Goal: Use online tool/utility: Utilize a website feature to perform a specific function

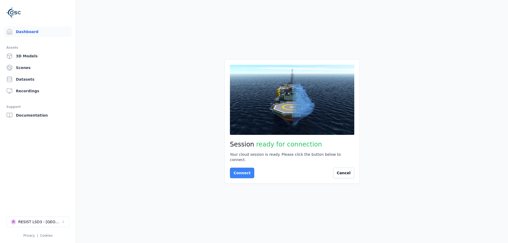
click at [236, 173] on button "Connect" at bounding box center [242, 173] width 24 height 11
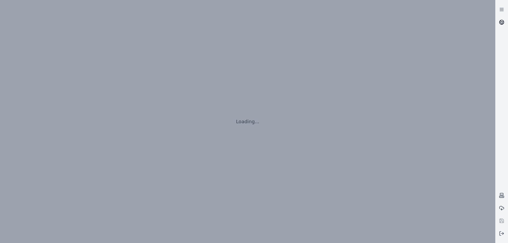
click at [501, 26] on link at bounding box center [501, 22] width 13 height 13
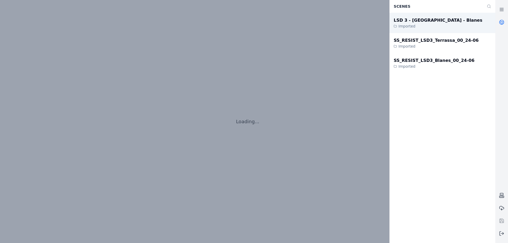
click at [463, 22] on div "LSD 3 - [GEOGRAPHIC_DATA] - Blanes Imported" at bounding box center [442, 23] width 106 height 20
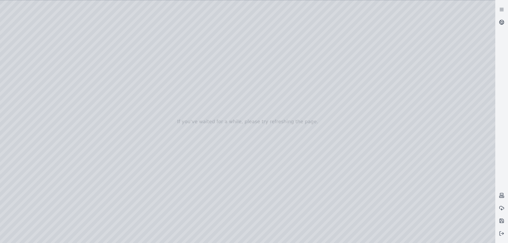
drag, startPoint x: 220, startPoint y: 74, endPoint x: 213, endPoint y: 102, distance: 28.7
click at [213, 102] on div at bounding box center [247, 121] width 495 height 243
drag, startPoint x: 203, startPoint y: 66, endPoint x: 176, endPoint y: 61, distance: 26.8
click at [176, 61] on div at bounding box center [247, 121] width 495 height 243
drag, startPoint x: 174, startPoint y: 63, endPoint x: 150, endPoint y: 124, distance: 64.5
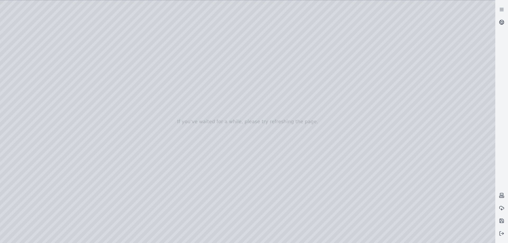
click at [158, 111] on div at bounding box center [247, 121] width 495 height 243
drag, startPoint x: 154, startPoint y: 146, endPoint x: 161, endPoint y: 125, distance: 21.8
click at [161, 125] on div at bounding box center [247, 121] width 495 height 243
drag, startPoint x: 177, startPoint y: 149, endPoint x: 170, endPoint y: 94, distance: 55.8
click at [170, 93] on div at bounding box center [247, 121] width 495 height 243
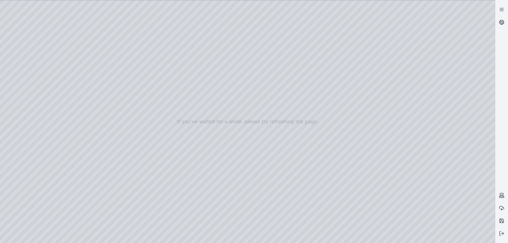
drag, startPoint x: 165, startPoint y: 96, endPoint x: 200, endPoint y: 82, distance: 37.8
click at [200, 82] on div at bounding box center [247, 121] width 495 height 243
drag, startPoint x: 195, startPoint y: 83, endPoint x: 193, endPoint y: 118, distance: 34.7
click at [193, 118] on div at bounding box center [247, 121] width 495 height 243
drag, startPoint x: 195, startPoint y: 147, endPoint x: 197, endPoint y: 173, distance: 25.8
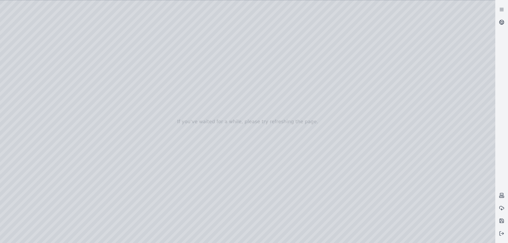
click at [25, 54] on div at bounding box center [247, 121] width 495 height 243
click at [24, 53] on div at bounding box center [247, 121] width 495 height 243
click at [24, 61] on div at bounding box center [247, 121] width 495 height 243
click at [25, 70] on div at bounding box center [247, 121] width 495 height 243
click at [101, 36] on div at bounding box center [247, 121] width 495 height 243
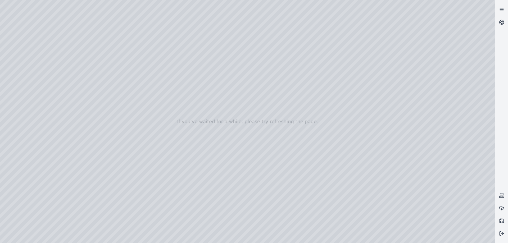
click at [45, 17] on div at bounding box center [247, 121] width 495 height 243
click at [76, 34] on div at bounding box center [247, 121] width 495 height 243
click at [45, 18] on div at bounding box center [247, 121] width 495 height 243
click at [58, 32] on div at bounding box center [247, 121] width 495 height 243
click at [50, 16] on div at bounding box center [247, 121] width 495 height 243
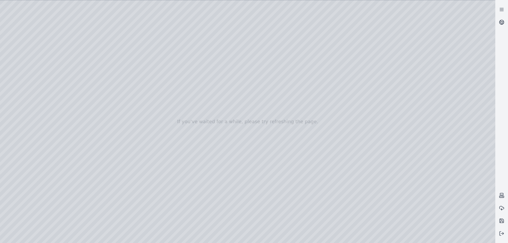
click at [62, 60] on div at bounding box center [247, 121] width 495 height 243
click at [47, 17] on div at bounding box center [247, 121] width 495 height 243
click at [81, 66] on div at bounding box center [247, 121] width 495 height 243
click at [45, 17] on div at bounding box center [247, 121] width 495 height 243
click at [100, 67] on div at bounding box center [247, 121] width 495 height 243
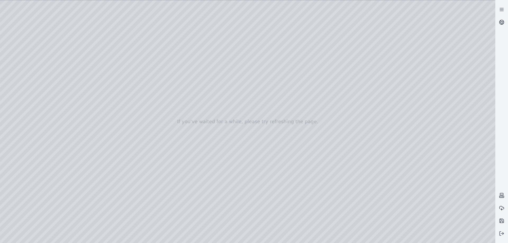
click at [45, 17] on div at bounding box center [247, 121] width 495 height 243
click at [103, 85] on div at bounding box center [247, 121] width 495 height 243
click at [47, 17] on div at bounding box center [247, 121] width 495 height 243
click at [60, 95] on div at bounding box center [247, 121] width 495 height 243
click at [45, 18] on div at bounding box center [247, 121] width 495 height 243
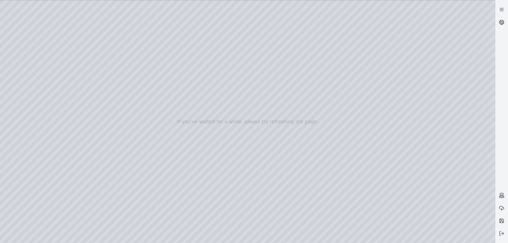
click at [62, 117] on div at bounding box center [247, 121] width 495 height 243
click at [150, 35] on div at bounding box center [247, 121] width 495 height 243
click at [47, 15] on div at bounding box center [247, 121] width 495 height 243
click at [20, 89] on div at bounding box center [247, 121] width 495 height 243
click at [20, 78] on div at bounding box center [247, 121] width 495 height 243
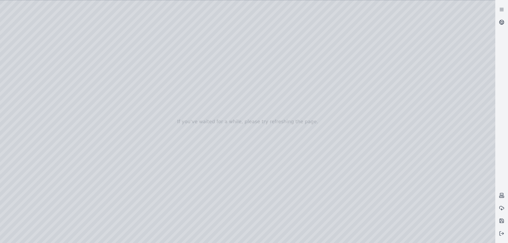
click at [21, 98] on div at bounding box center [247, 121] width 495 height 243
click at [24, 91] on div at bounding box center [247, 121] width 495 height 243
click at [24, 101] on div at bounding box center [247, 121] width 495 height 243
click at [23, 77] on div at bounding box center [247, 121] width 495 height 243
click at [69, 100] on div at bounding box center [247, 121] width 495 height 243
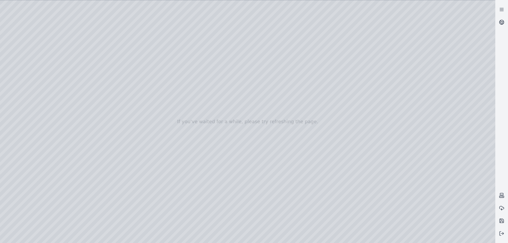
click at [70, 113] on div at bounding box center [247, 121] width 495 height 243
click at [435, 22] on div at bounding box center [247, 121] width 495 height 243
click at [86, 139] on div at bounding box center [247, 121] width 495 height 243
click at [111, 139] on div at bounding box center [247, 121] width 495 height 243
click at [111, 138] on div at bounding box center [247, 121] width 495 height 243
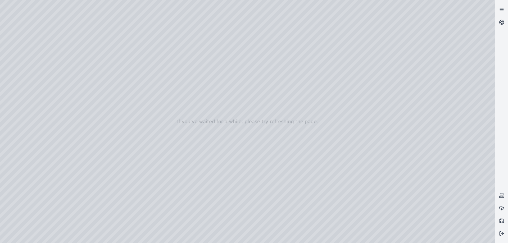
click at [66, 139] on div at bounding box center [247, 121] width 495 height 243
drag, startPoint x: 66, startPoint y: 139, endPoint x: 176, endPoint y: 139, distance: 109.2
click at [176, 139] on div at bounding box center [247, 121] width 495 height 243
click at [91, 139] on div at bounding box center [247, 121] width 495 height 243
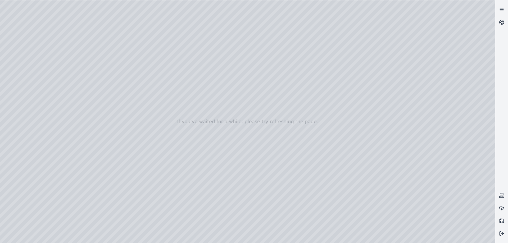
click at [91, 138] on div at bounding box center [247, 121] width 495 height 243
click at [456, 36] on div at bounding box center [247, 121] width 495 height 243
click at [454, 36] on div at bounding box center [247, 121] width 495 height 243
click at [389, 40] on div at bounding box center [247, 121] width 495 height 243
drag, startPoint x: 208, startPoint y: 120, endPoint x: 303, endPoint y: 99, distance: 96.4
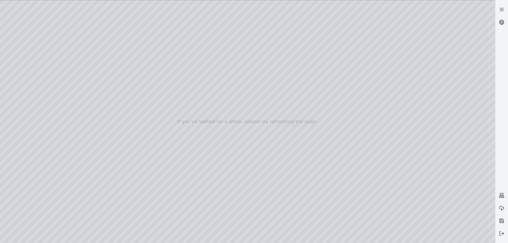
click at [322, 94] on div at bounding box center [247, 121] width 495 height 243
drag, startPoint x: 188, startPoint y: 126, endPoint x: 283, endPoint y: 107, distance: 96.2
click at [72, 90] on div at bounding box center [247, 121] width 495 height 243
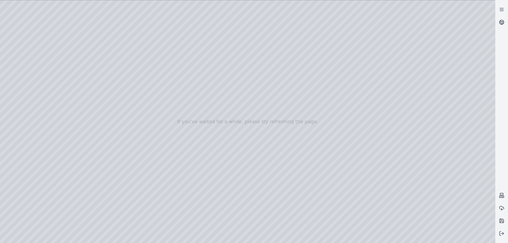
click at [72, 90] on div at bounding box center [247, 121] width 495 height 243
click at [24, 73] on div at bounding box center [247, 121] width 495 height 243
click at [14, 125] on div at bounding box center [247, 121] width 495 height 243
click at [17, 132] on div at bounding box center [247, 121] width 495 height 243
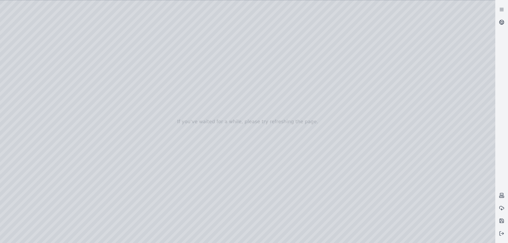
click at [17, 119] on div at bounding box center [247, 121] width 495 height 243
click at [16, 107] on div at bounding box center [247, 121] width 495 height 243
click at [24, 143] on div at bounding box center [247, 121] width 495 height 243
click at [19, 108] on div at bounding box center [247, 121] width 495 height 243
click at [17, 111] on div at bounding box center [247, 121] width 495 height 243
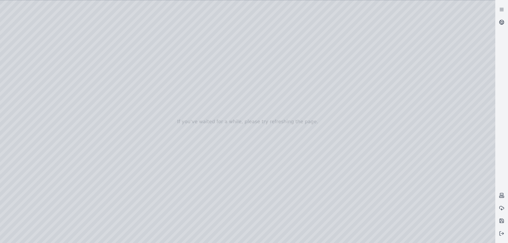
click at [25, 100] on div at bounding box center [247, 121] width 495 height 243
click at [19, 107] on div at bounding box center [247, 121] width 495 height 243
click at [20, 117] on div at bounding box center [247, 121] width 495 height 243
